Goal: Task Accomplishment & Management: Use online tool/utility

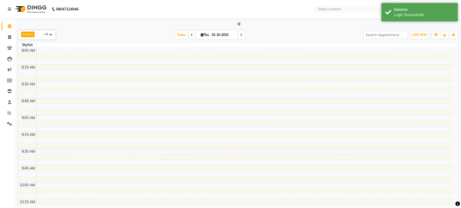
select select "en"
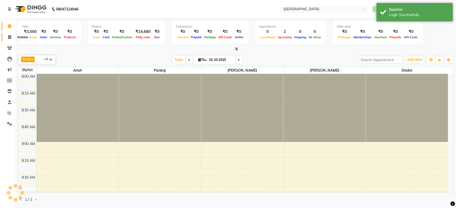
click at [11, 36] on icon at bounding box center [9, 37] width 3 height 4
select select "service"
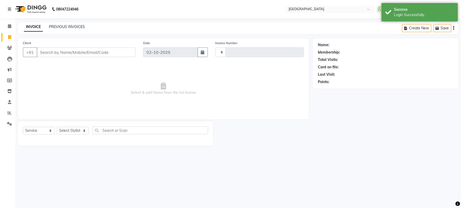
type input "1229"
select select "7871"
click at [82, 53] on input "Client" at bounding box center [86, 52] width 99 height 10
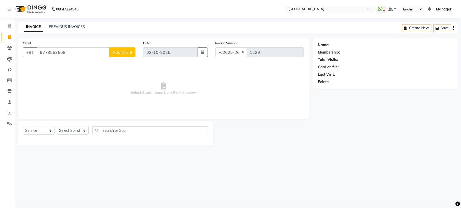
type input "9773553608"
click at [121, 54] on span "Add Client" at bounding box center [122, 52] width 20 height 5
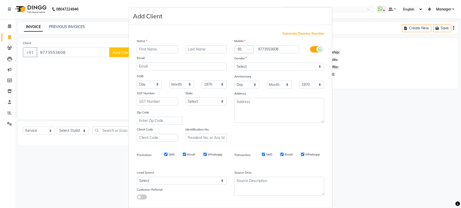
click at [150, 46] on input "text" at bounding box center [157, 49] width 41 height 8
type input "[PERSON_NAME]"
click at [246, 65] on select "Select [DEMOGRAPHIC_DATA] [DEMOGRAPHIC_DATA] Other Prefer Not To Say" at bounding box center [279, 67] width 90 height 8
select select "[DEMOGRAPHIC_DATA]"
click at [234, 63] on select "Select [DEMOGRAPHIC_DATA] [DEMOGRAPHIC_DATA] Other Prefer Not To Say" at bounding box center [279, 67] width 90 height 8
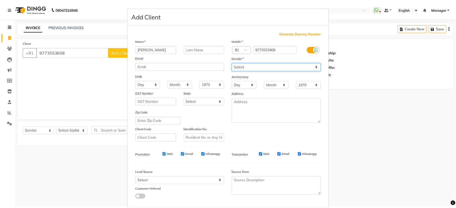
scroll to position [26, 0]
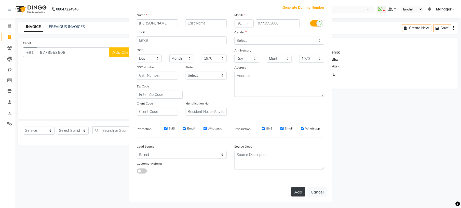
click at [293, 192] on button "Add" at bounding box center [298, 191] width 14 height 9
select select
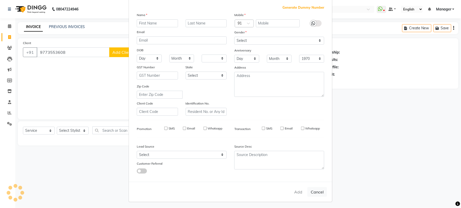
select select
checkbox input "false"
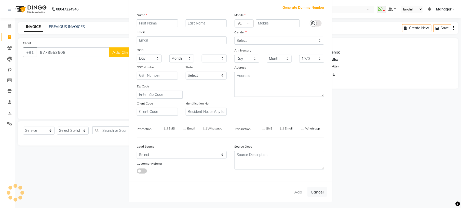
checkbox input "false"
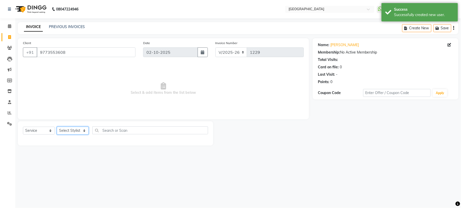
click at [81, 131] on select "Select Stylist [PERSON_NAME] [PERSON_NAME] [PERSON_NAME] [PERSON_NAME] kupu [PE…" at bounding box center [73, 130] width 32 height 8
select select "70686"
click at [57, 126] on select "Select Stylist [PERSON_NAME] [PERSON_NAME] [PERSON_NAME] [PERSON_NAME] kupu [PE…" at bounding box center [73, 130] width 32 height 8
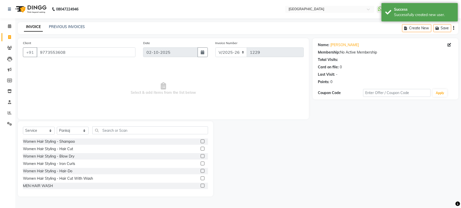
click at [67, 106] on span "Select & add items from the list below" at bounding box center [163, 88] width 281 height 51
click at [115, 126] on input "text" at bounding box center [150, 130] width 116 height 8
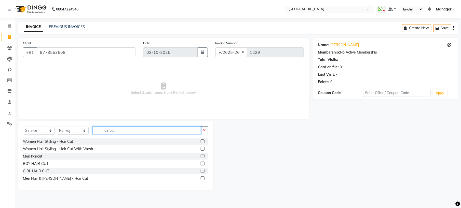
type input "hair cut"
click at [203, 149] on label at bounding box center [203, 149] width 4 height 4
click at [203, 149] on input "checkbox" at bounding box center [202, 148] width 3 height 3
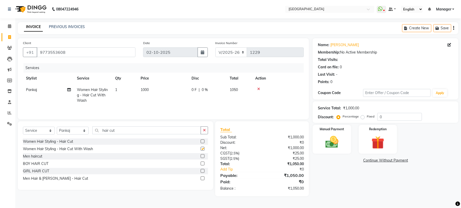
checkbox input "false"
click at [117, 131] on input "hair cut" at bounding box center [146, 130] width 108 height 8
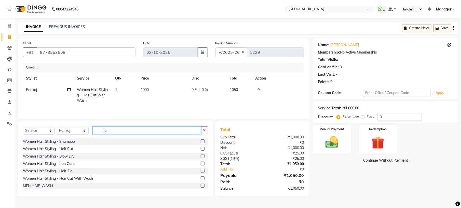
type input "h"
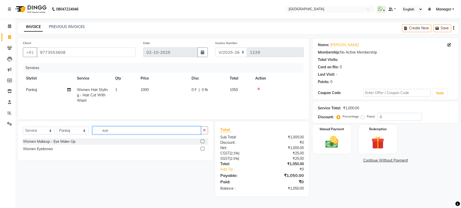
type input "eye"
click at [204, 150] on label at bounding box center [203, 149] width 4 height 4
click at [204, 150] on input "checkbox" at bounding box center [202, 148] width 3 height 3
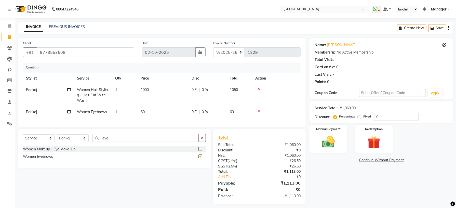
checkbox input "false"
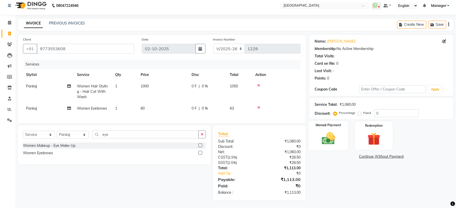
click at [334, 133] on img at bounding box center [328, 138] width 22 height 15
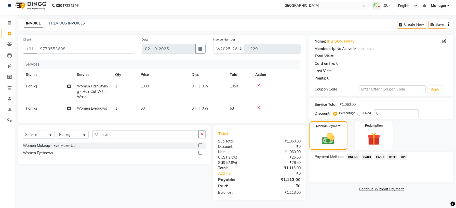
click at [404, 154] on span "UPI" at bounding box center [403, 157] width 8 height 6
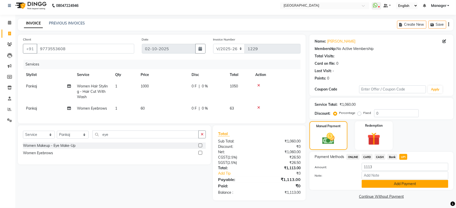
click at [387, 182] on button "Add Payment" at bounding box center [404, 184] width 87 height 8
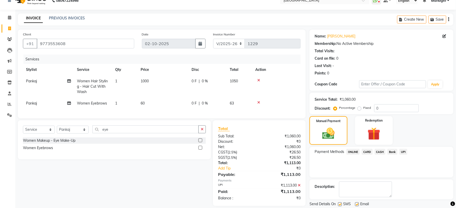
scroll to position [25, 0]
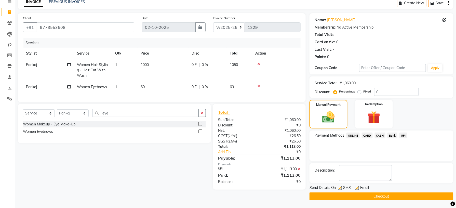
click at [381, 198] on button "Checkout" at bounding box center [381, 196] width 144 height 8
